Goal: Communication & Community: Answer question/provide support

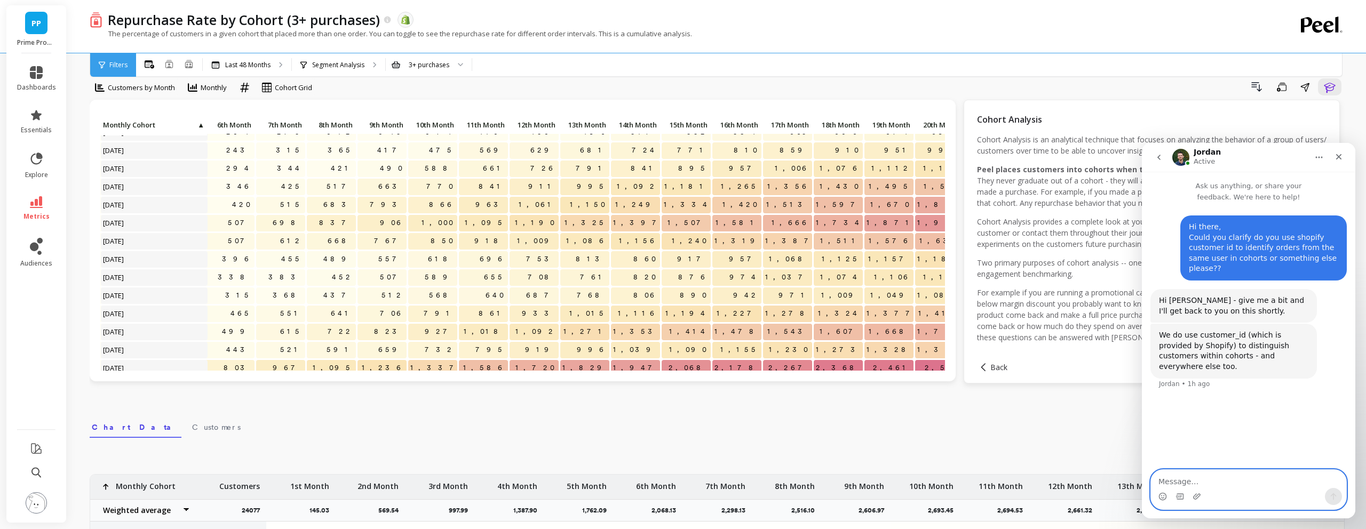
scroll to position [66, 320]
click at [411, 66] on div "3+ purchases" at bounding box center [429, 65] width 41 height 10
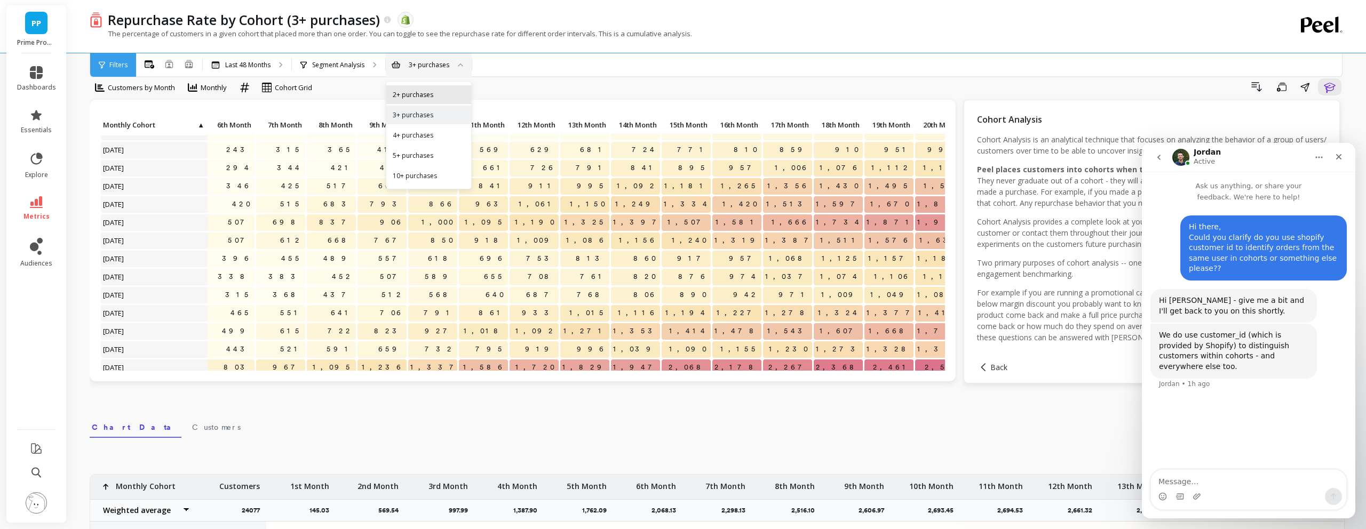
click at [425, 98] on div "2+ purchases" at bounding box center [429, 95] width 72 height 10
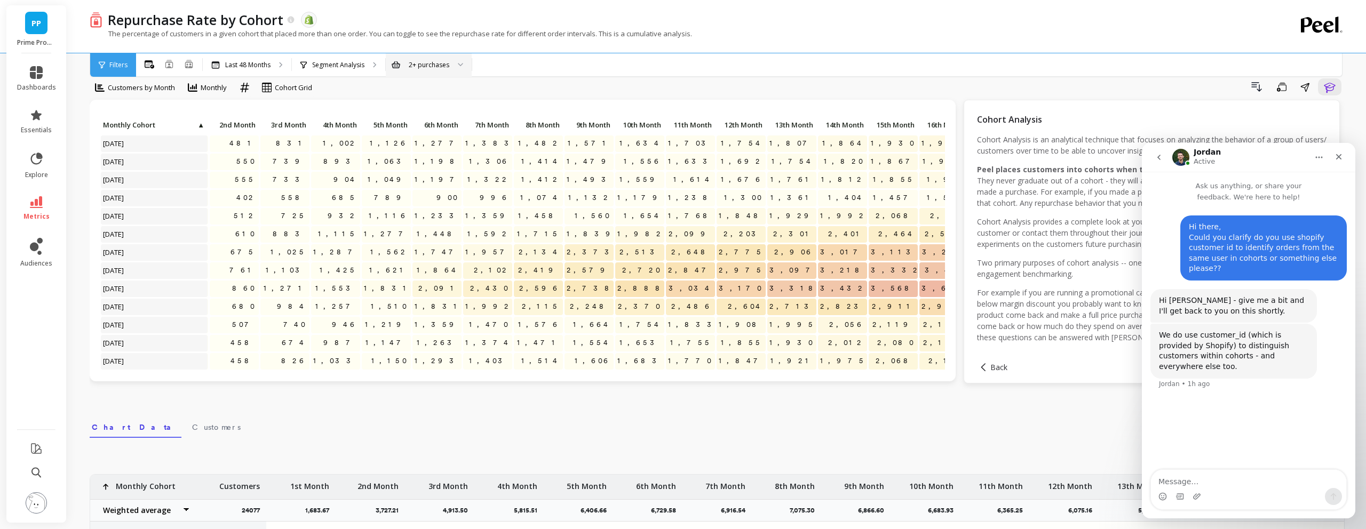
scroll to position [0, 0]
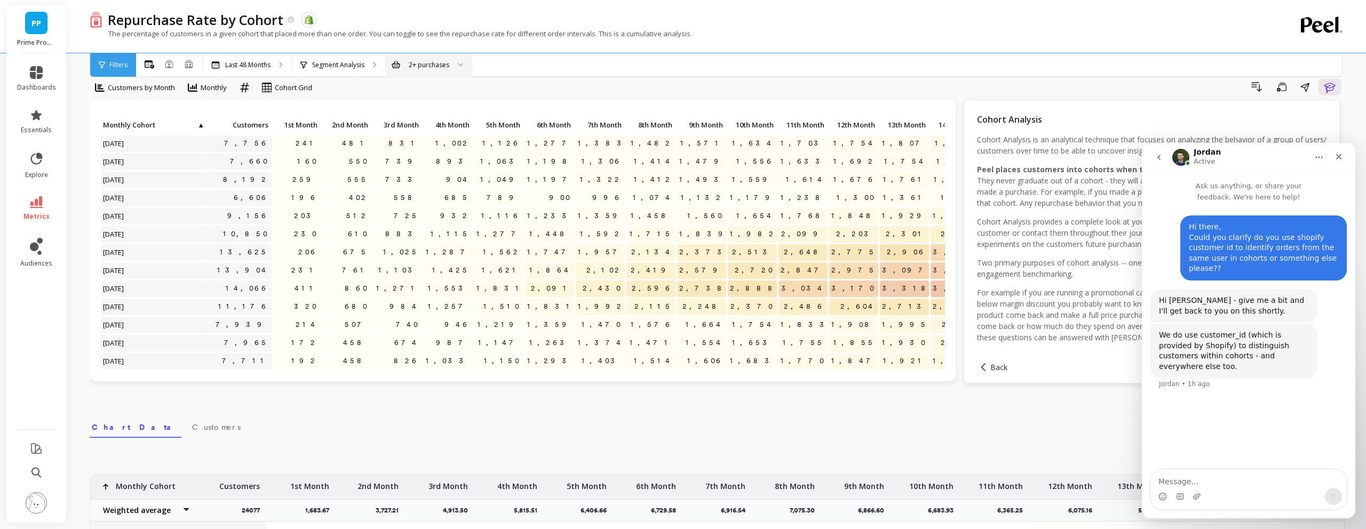
click at [1183, 316] on div "Hi [PERSON_NAME] - give me a bit and I'll get back to you on this shortly. [GEO…" at bounding box center [1234, 306] width 167 height 34
click at [1212, 369] on div "We do use customer_id (which is provided by Shopify) to distinguish customers w…" at bounding box center [1233, 362] width 149 height 42
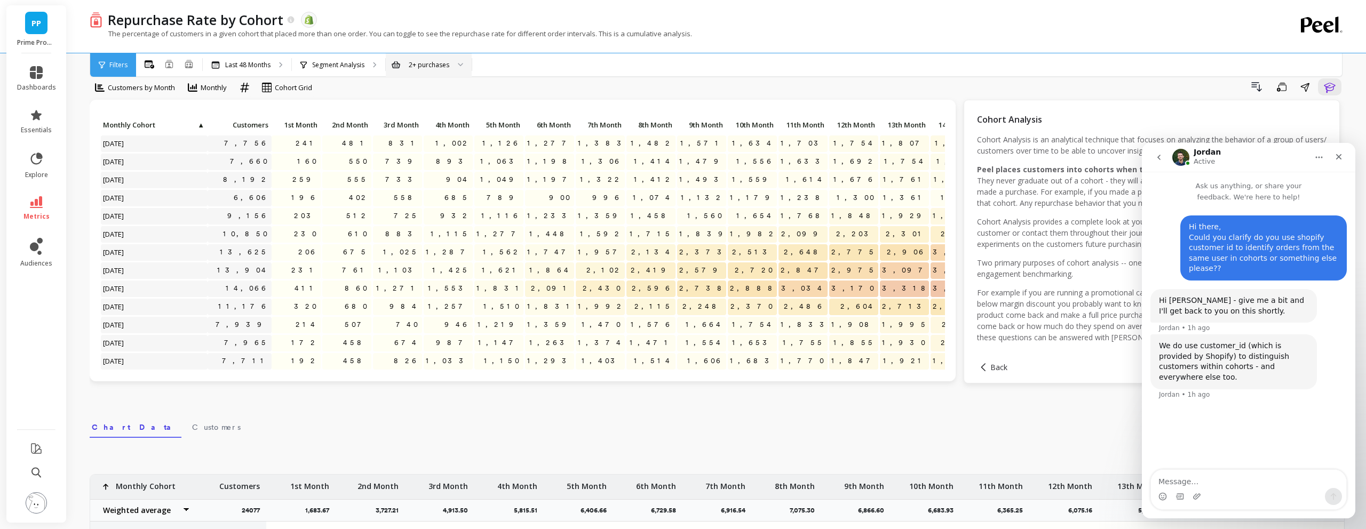
click at [1201, 339] on div "We do use customer_id (which is provided by Shopify) to distinguish customers w…" at bounding box center [1234, 362] width 167 height 54
click at [1229, 485] on textarea "Message…" at bounding box center [1248, 479] width 195 height 18
type textarea "perfect thank you!"
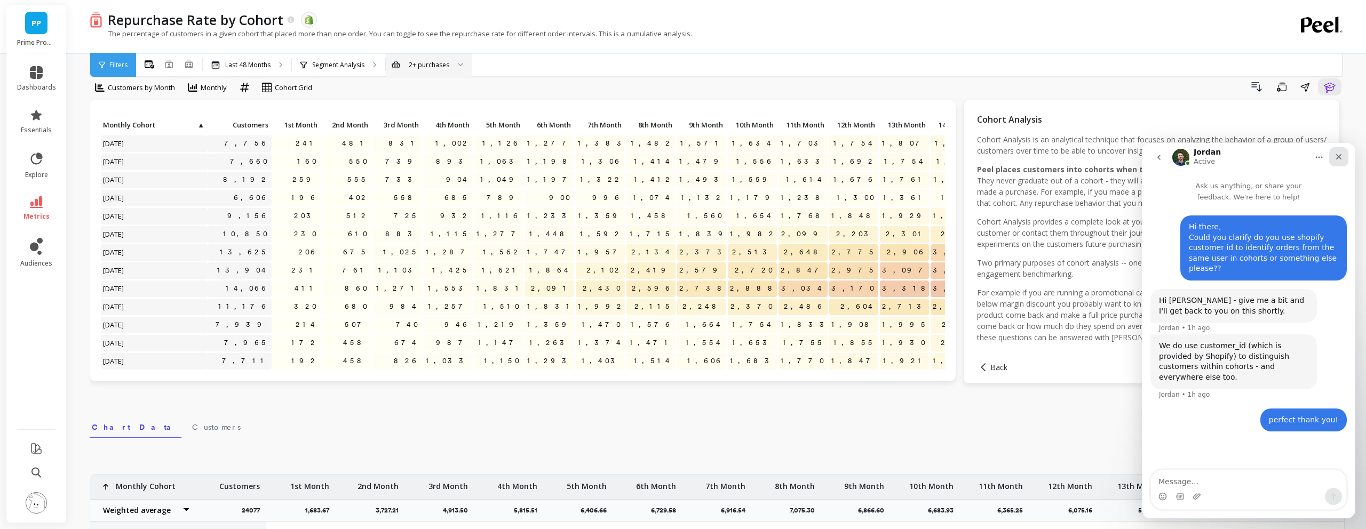
click at [1336, 154] on icon "Close" at bounding box center [1339, 157] width 9 height 9
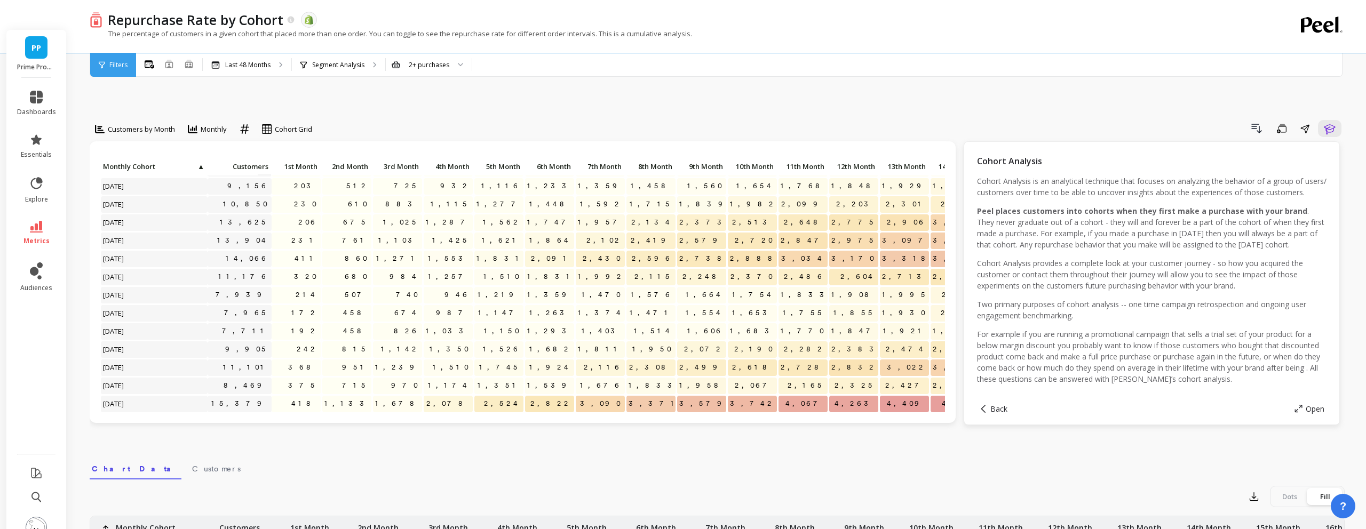
scroll to position [69, 0]
